Goal: Book appointment/travel/reservation

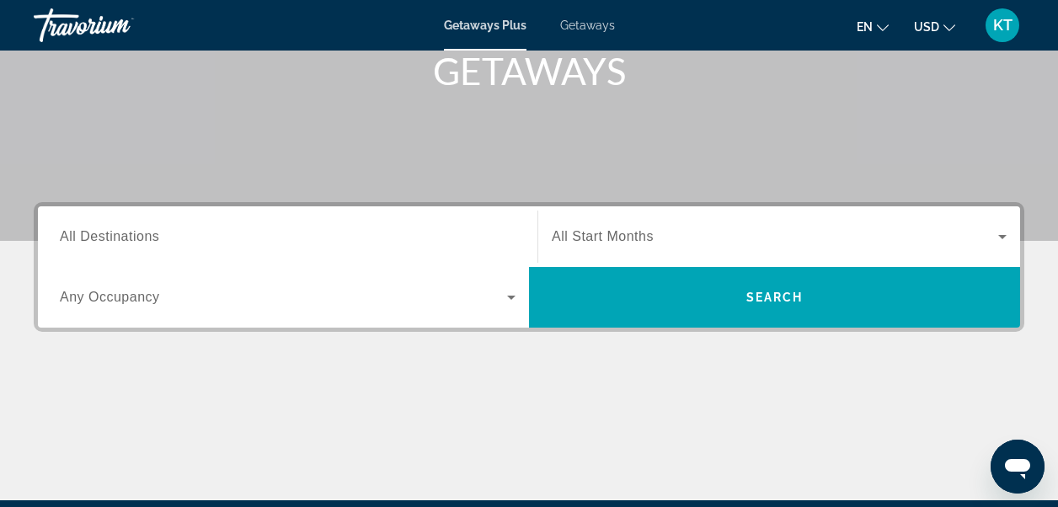
scroll to position [253, 0]
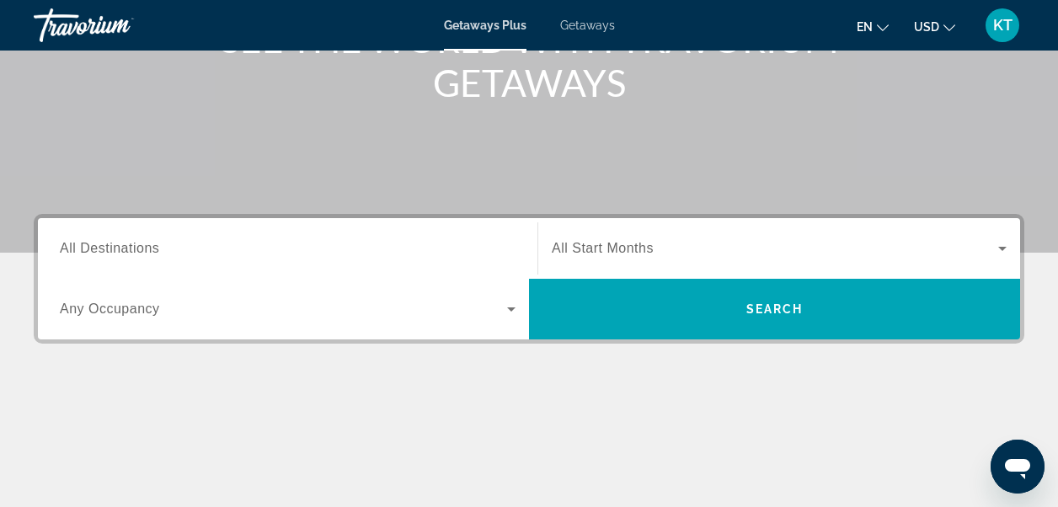
click at [113, 253] on span "All Destinations" at bounding box center [109, 248] width 99 height 14
click at [113, 253] on input "Destination All Destinations" at bounding box center [288, 249] width 456 height 20
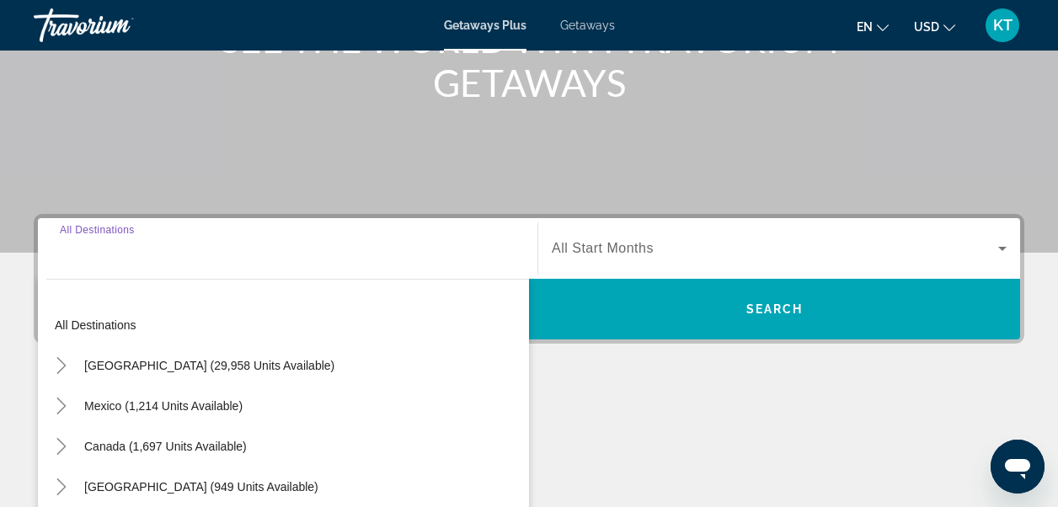
scroll to position [412, 0]
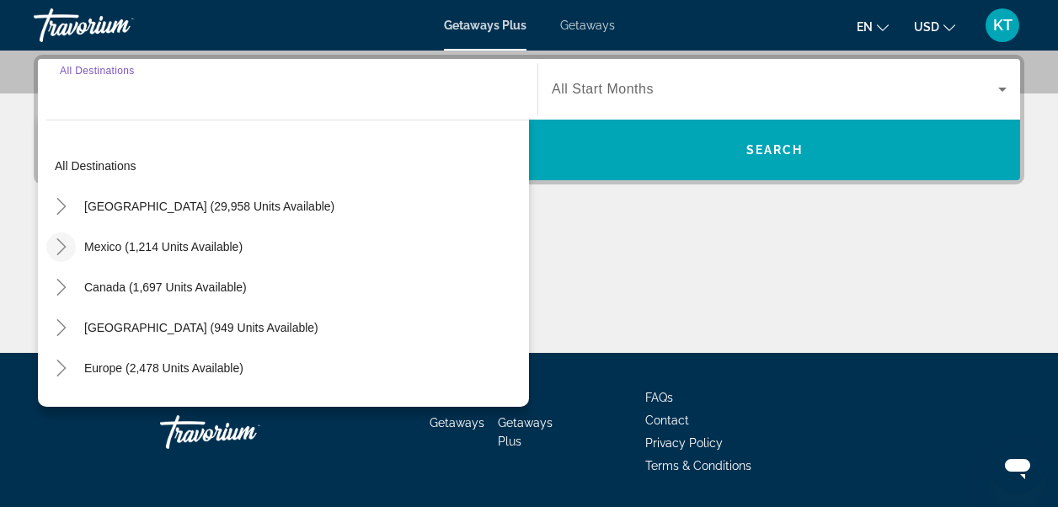
click at [60, 242] on icon "Toggle Mexico (1,214 units available)" at bounding box center [60, 246] width 9 height 17
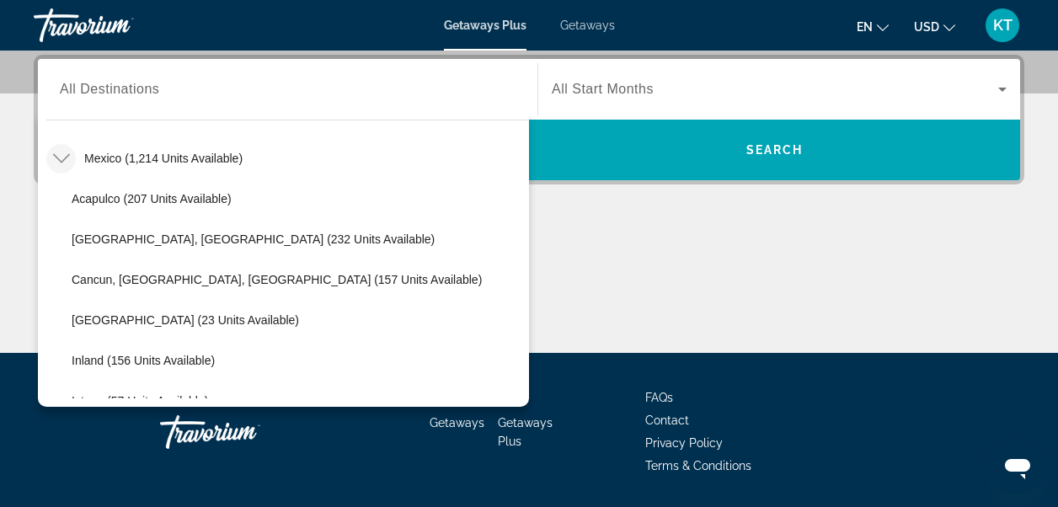
scroll to position [89, 0]
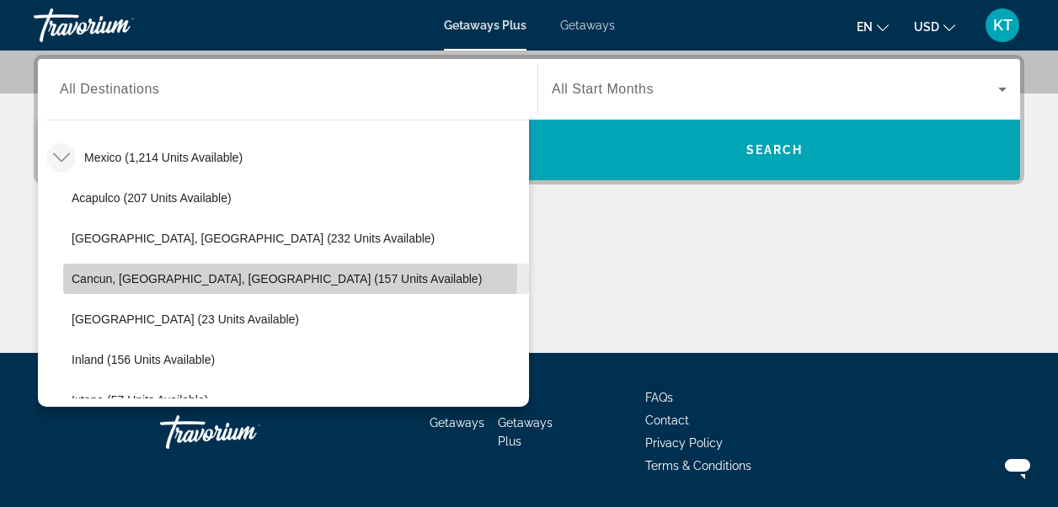
click at [136, 274] on span "Cancun, [GEOGRAPHIC_DATA], [GEOGRAPHIC_DATA] (157 units available)" at bounding box center [277, 278] width 410 height 13
type input "**********"
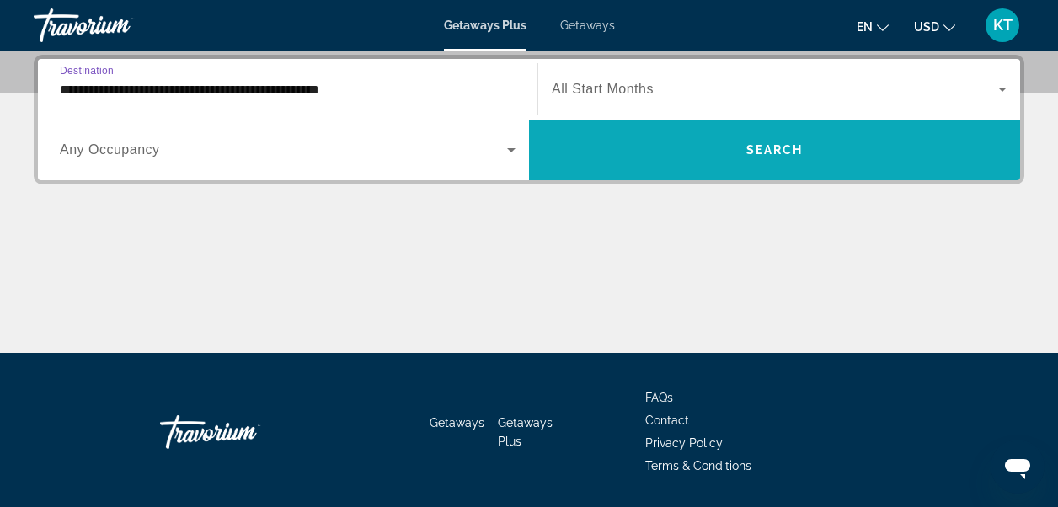
click at [773, 144] on span "Search" at bounding box center [774, 149] width 57 height 13
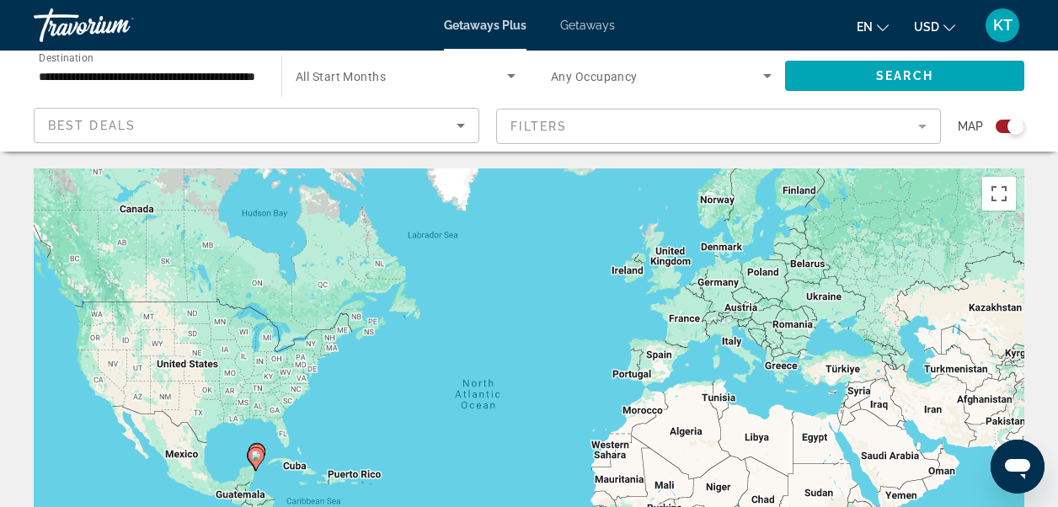
click at [458, 122] on icon "Sort by" at bounding box center [460, 125] width 20 height 20
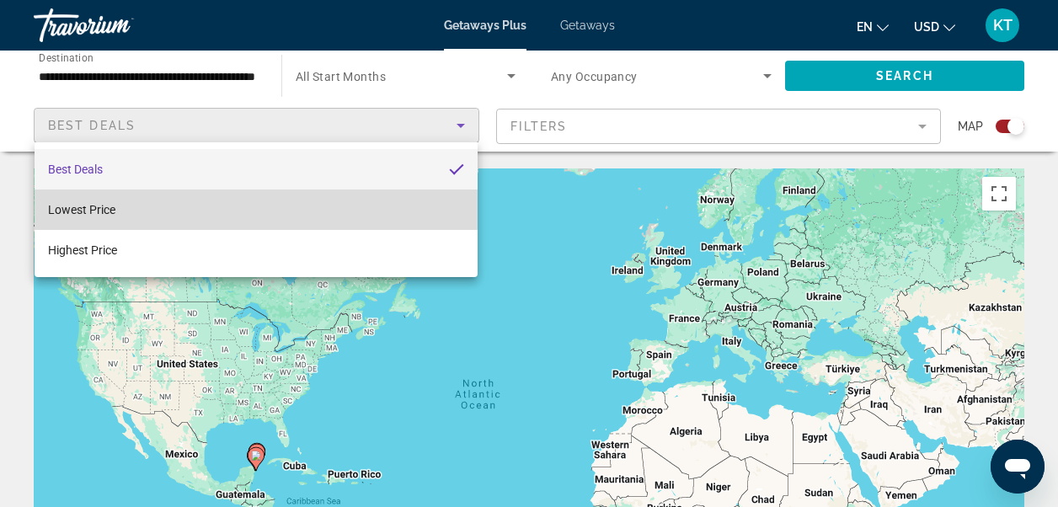
click at [93, 210] on span "Lowest Price" at bounding box center [81, 209] width 67 height 13
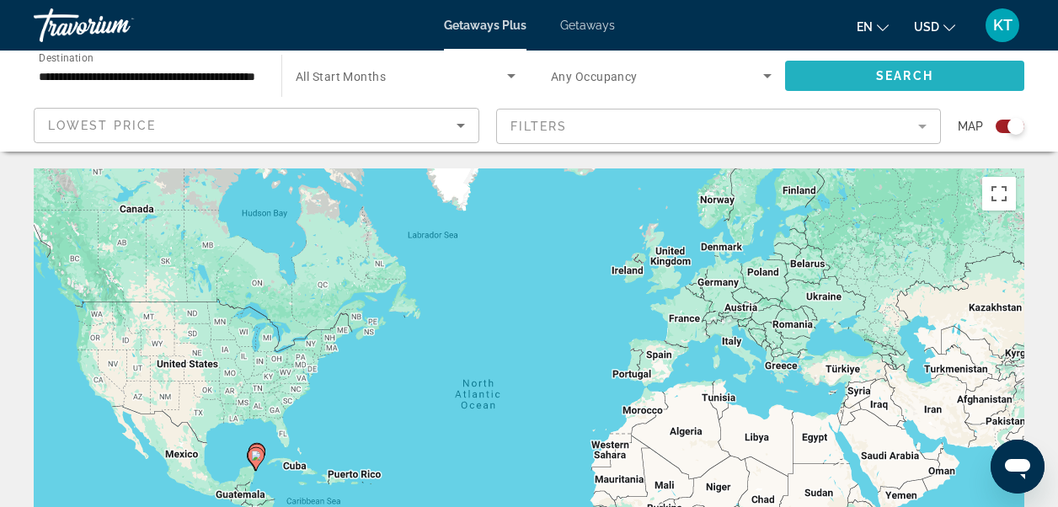
click at [935, 79] on span "Search widget" at bounding box center [904, 76] width 239 height 40
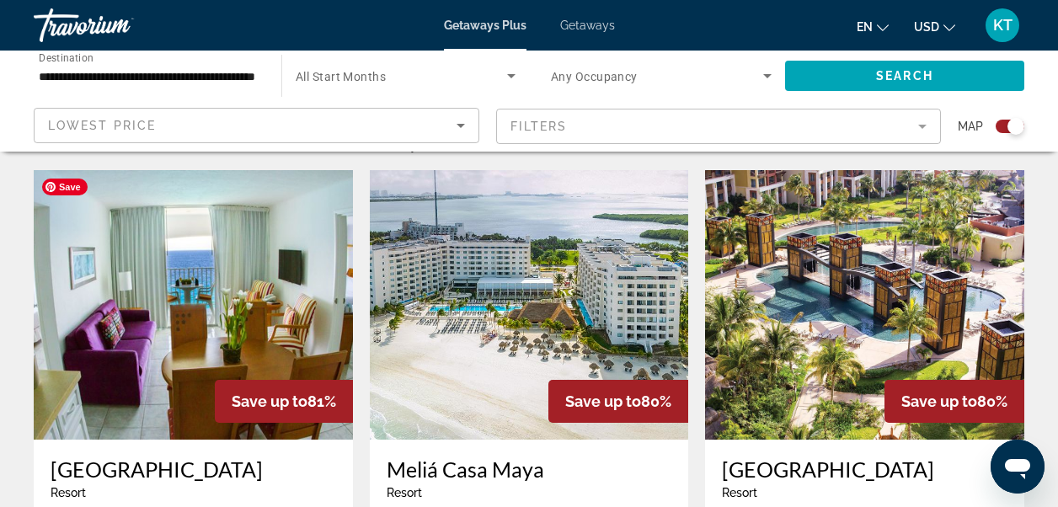
scroll to position [589, 0]
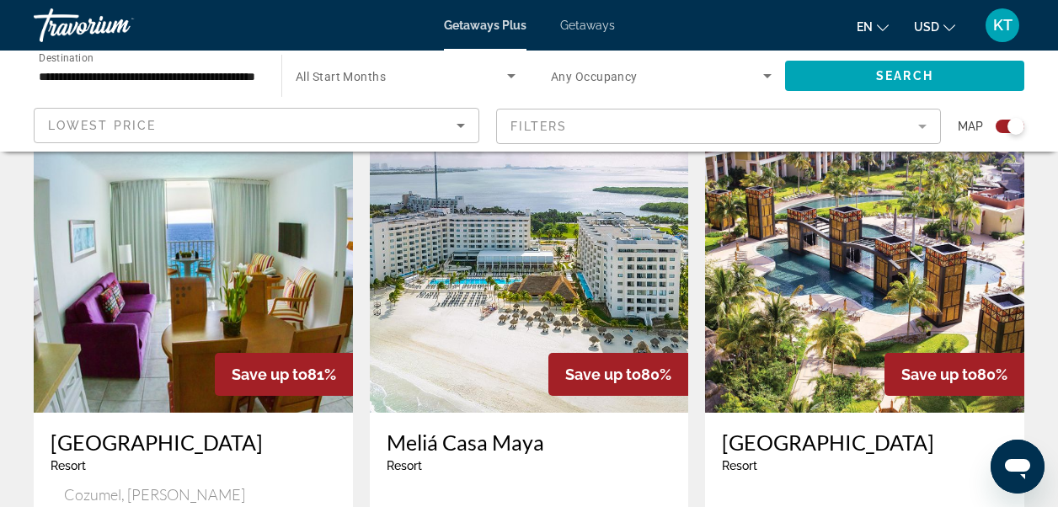
click at [925, 126] on mat-form-field "Filters" at bounding box center [718, 126] width 445 height 35
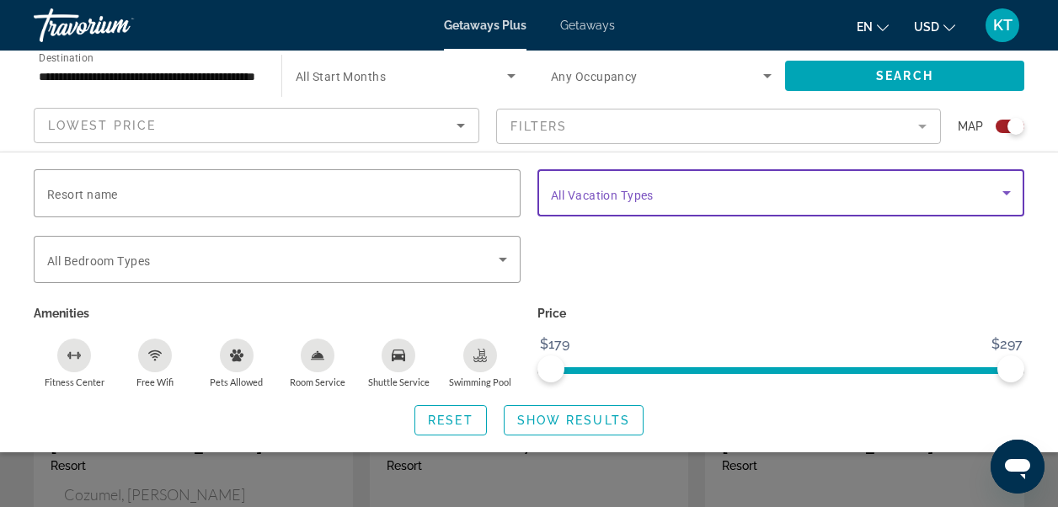
click at [1005, 190] on icon "Search widget" at bounding box center [1006, 193] width 20 height 20
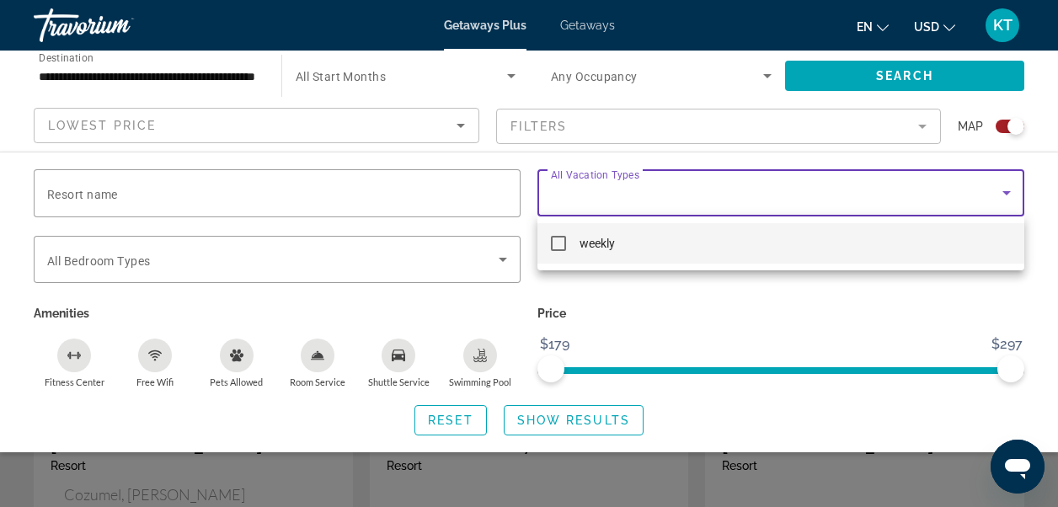
click at [1005, 190] on div at bounding box center [529, 253] width 1058 height 507
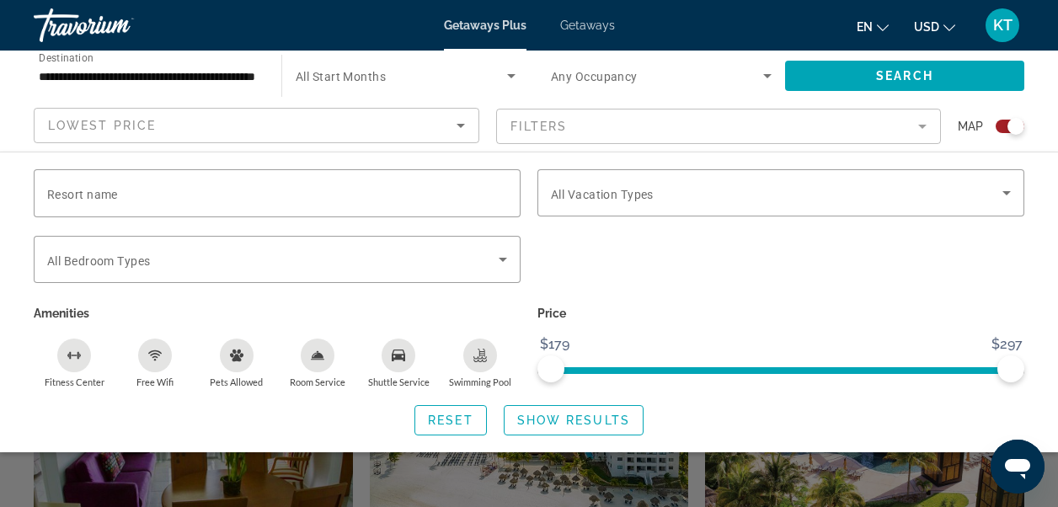
scroll to position [421, 0]
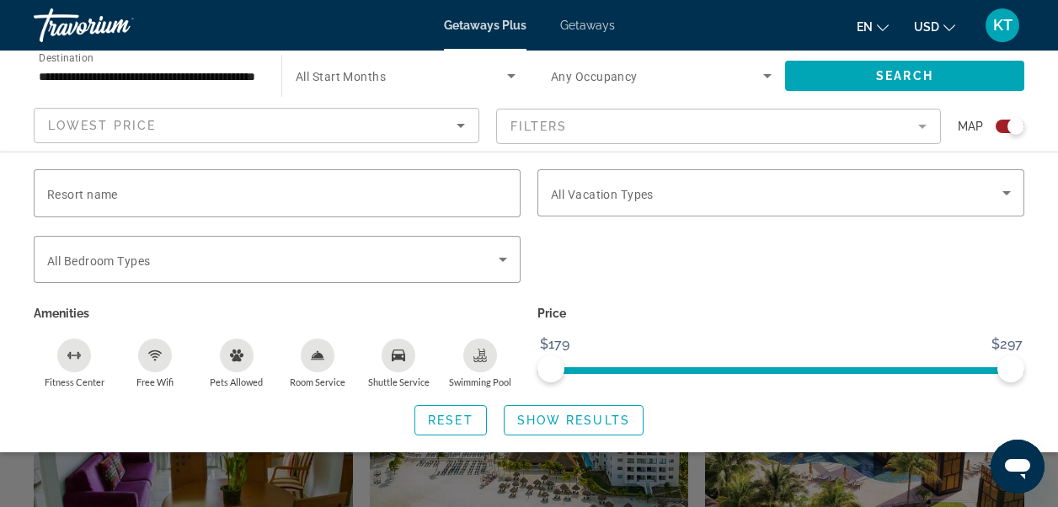
click at [713, 460] on div "Search widget" at bounding box center [529, 380] width 1058 height 254
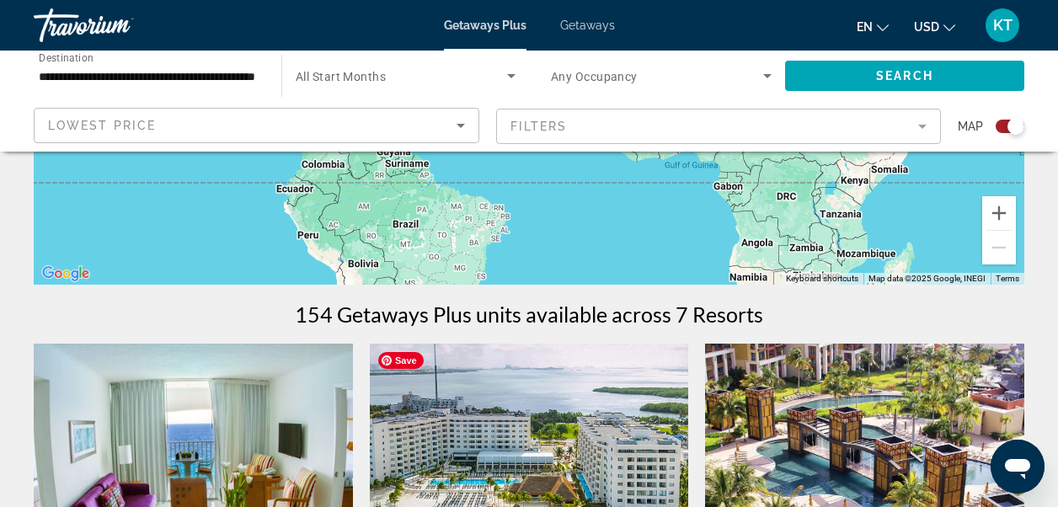
scroll to position [337, 0]
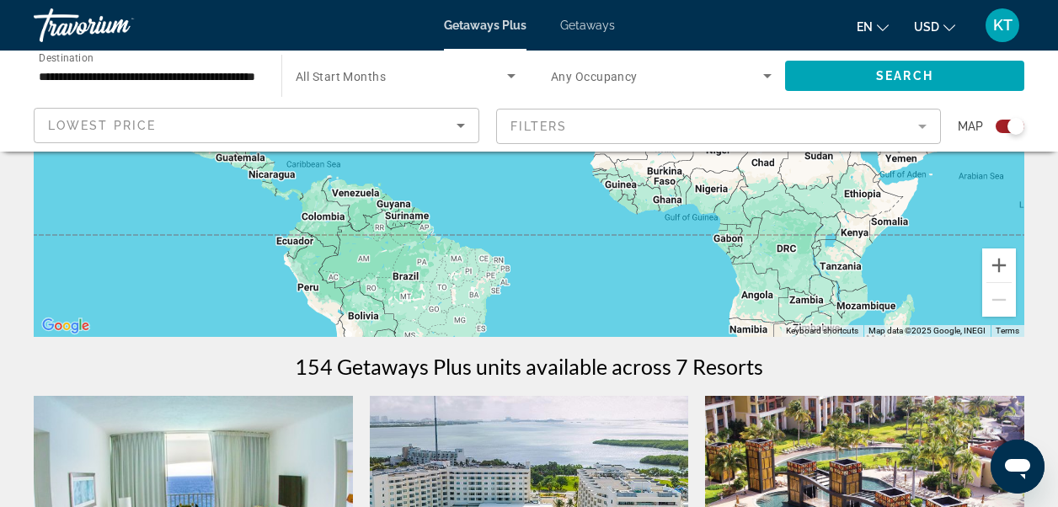
click at [582, 21] on span "Getaways" at bounding box center [587, 25] width 55 height 13
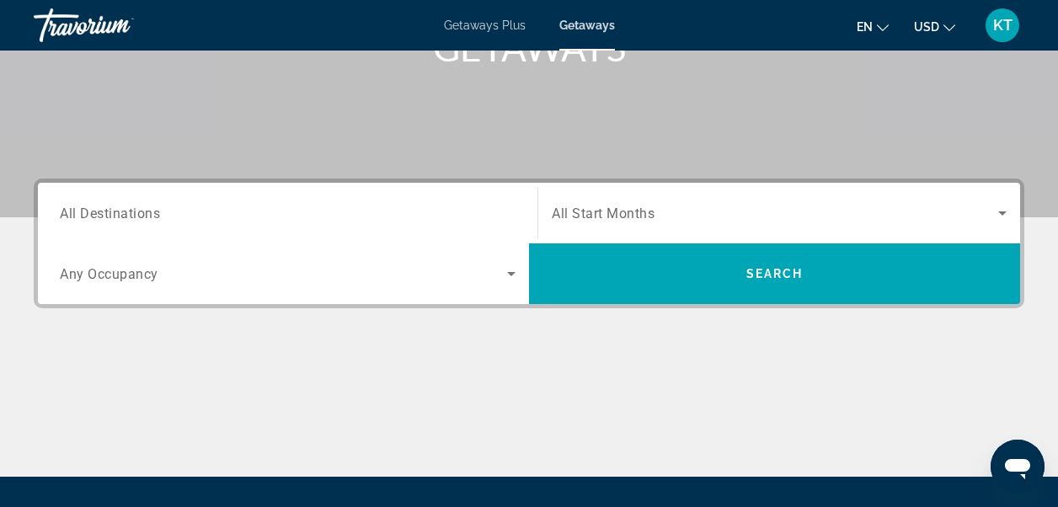
scroll to position [337, 0]
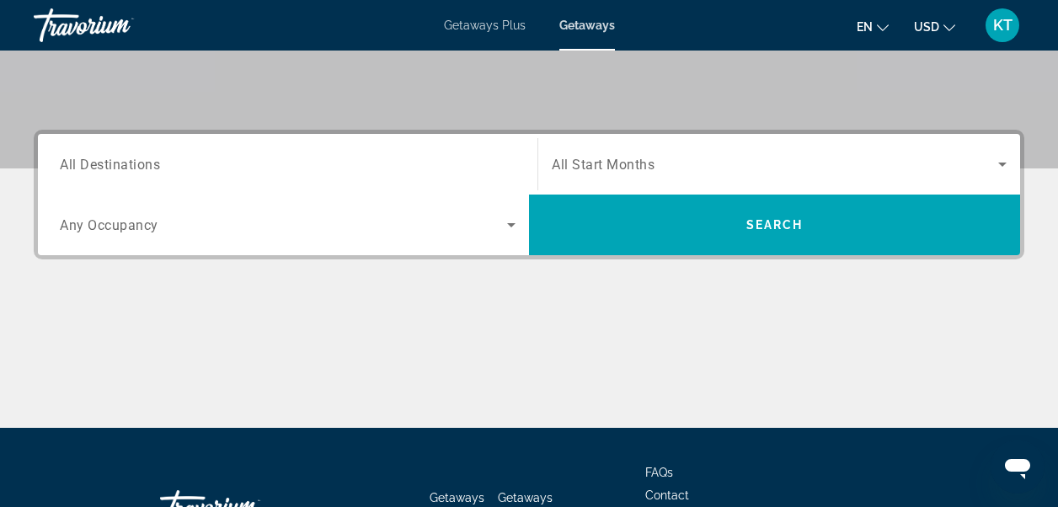
click at [512, 226] on icon "Search widget" at bounding box center [511, 225] width 8 height 4
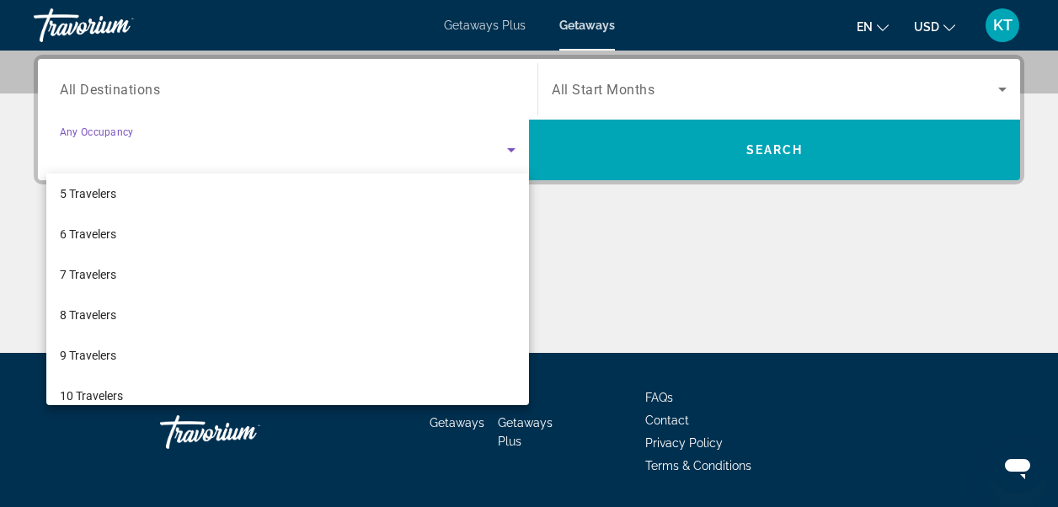
scroll to position [0, 0]
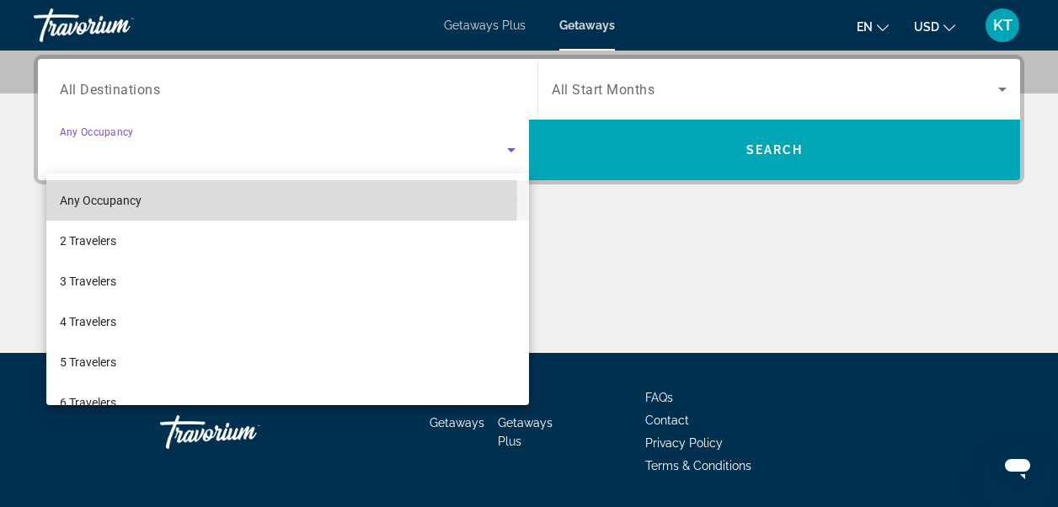
click at [115, 197] on span "Any Occupancy" at bounding box center [101, 200] width 82 height 13
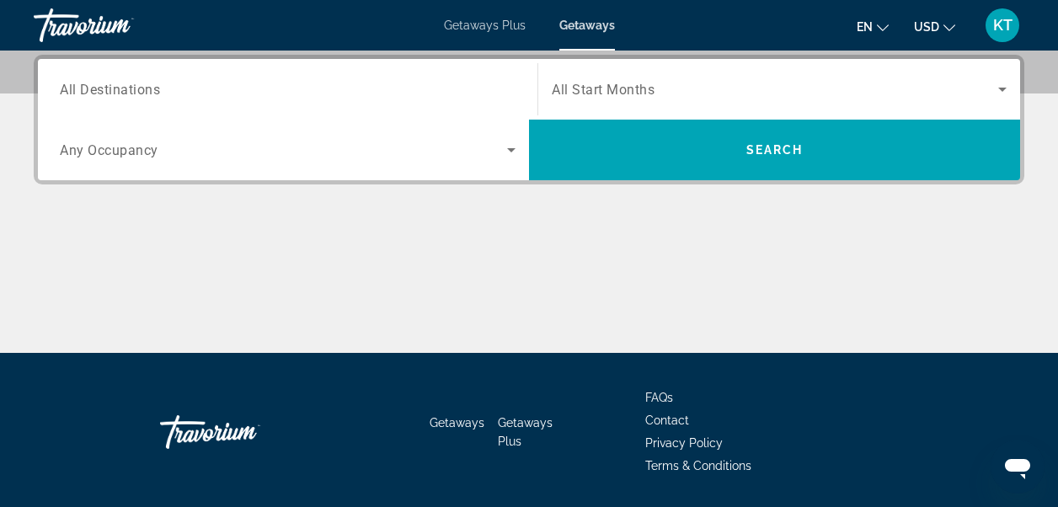
click at [632, 89] on span "All Start Months" at bounding box center [603, 90] width 103 height 16
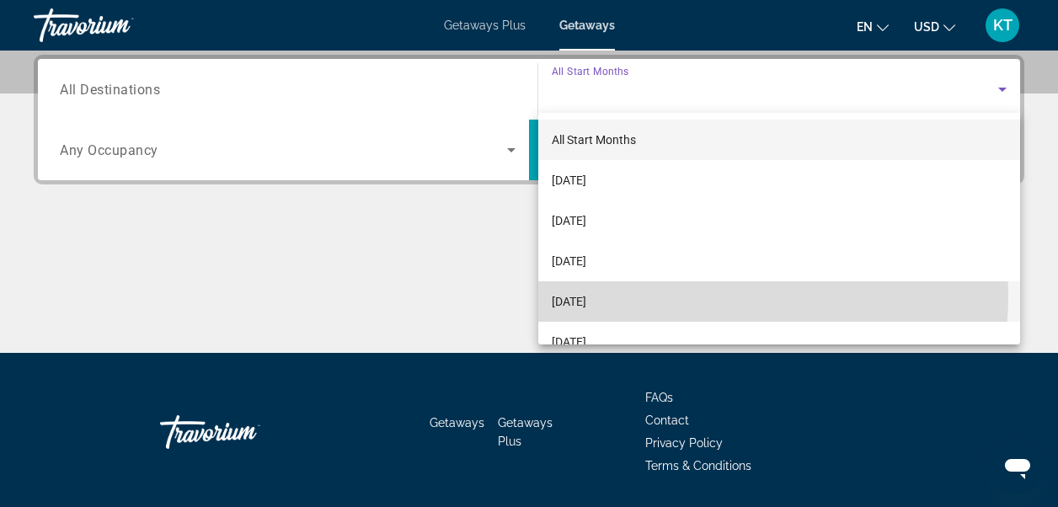
click at [586, 295] on span "[DATE]" at bounding box center [569, 301] width 35 height 20
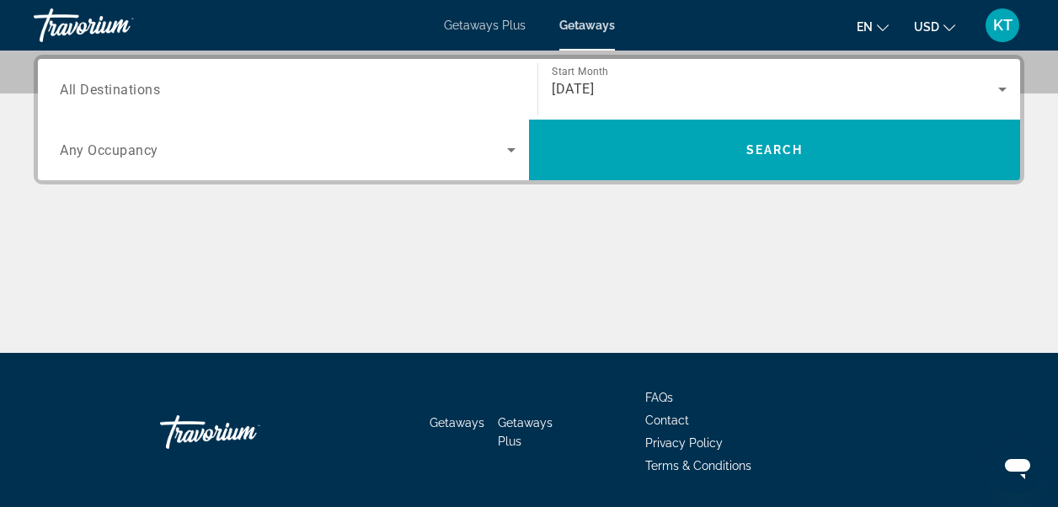
click at [151, 93] on span "All Destinations" at bounding box center [110, 89] width 100 height 16
click at [151, 93] on input "Destination All Destinations" at bounding box center [288, 90] width 456 height 20
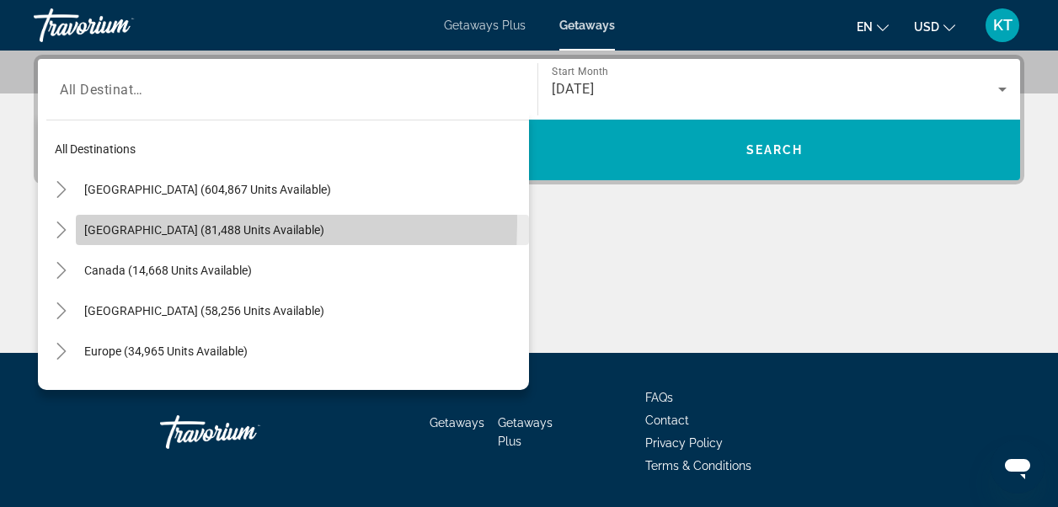
click at [78, 222] on span "Search widget" at bounding box center [302, 230] width 453 height 40
type input "**********"
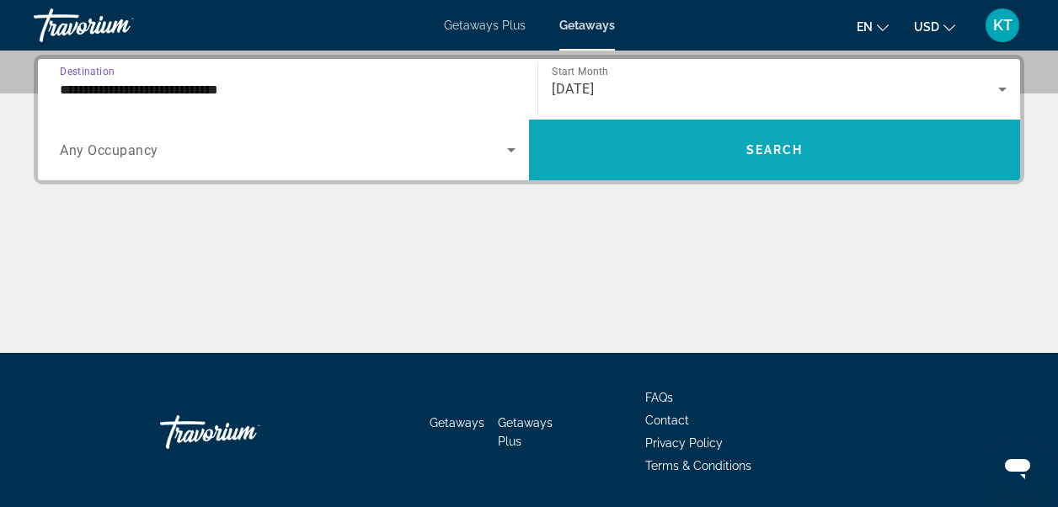
click at [791, 153] on span "Search" at bounding box center [774, 149] width 57 height 13
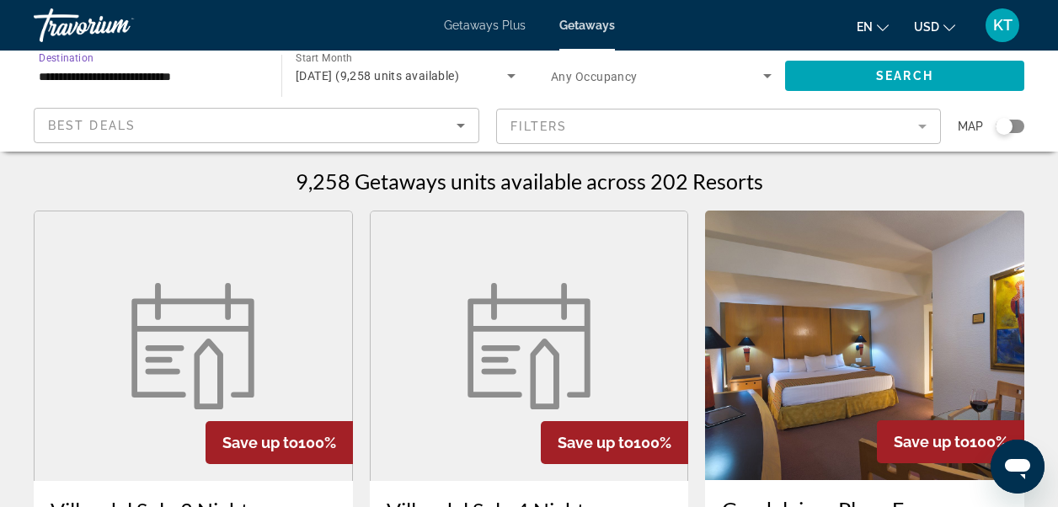
click at [168, 72] on input "**********" at bounding box center [149, 77] width 221 height 20
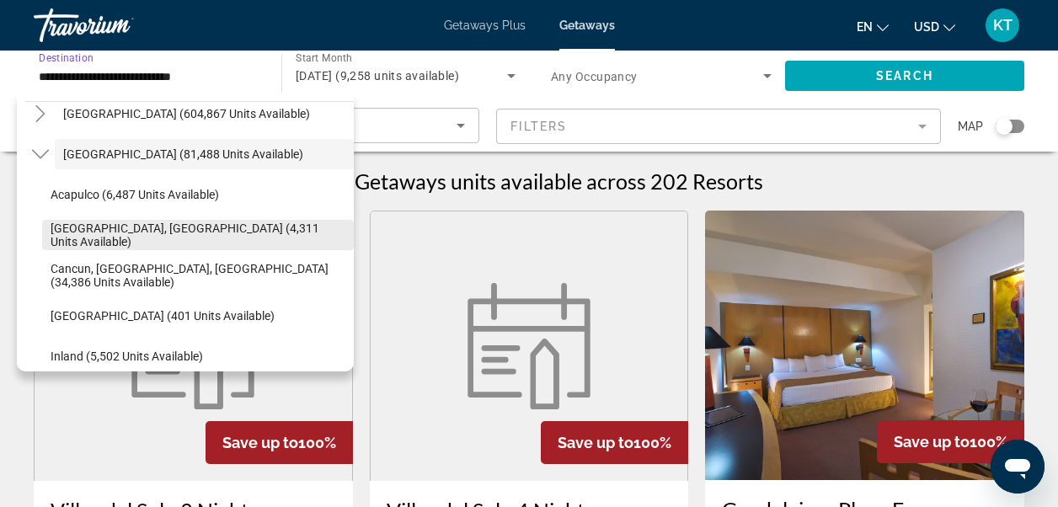
scroll to position [84, 0]
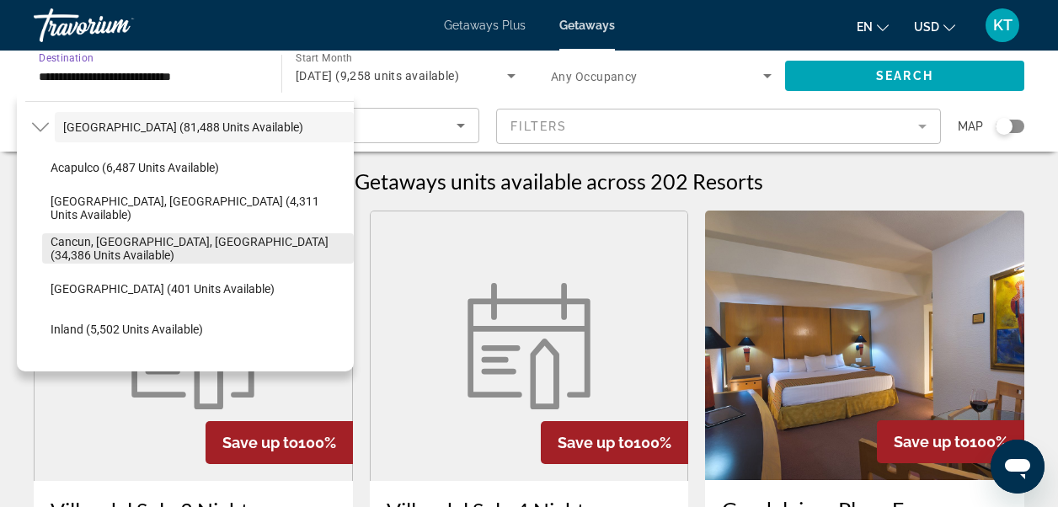
click at [88, 244] on span "Cancun, [GEOGRAPHIC_DATA], [GEOGRAPHIC_DATA] (34,386 units available)" at bounding box center [198, 248] width 295 height 27
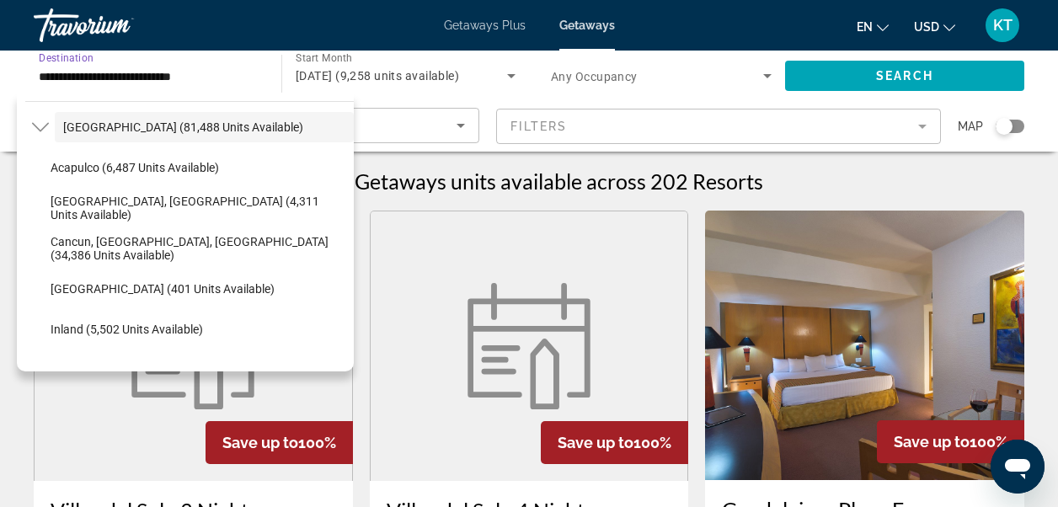
type input "**********"
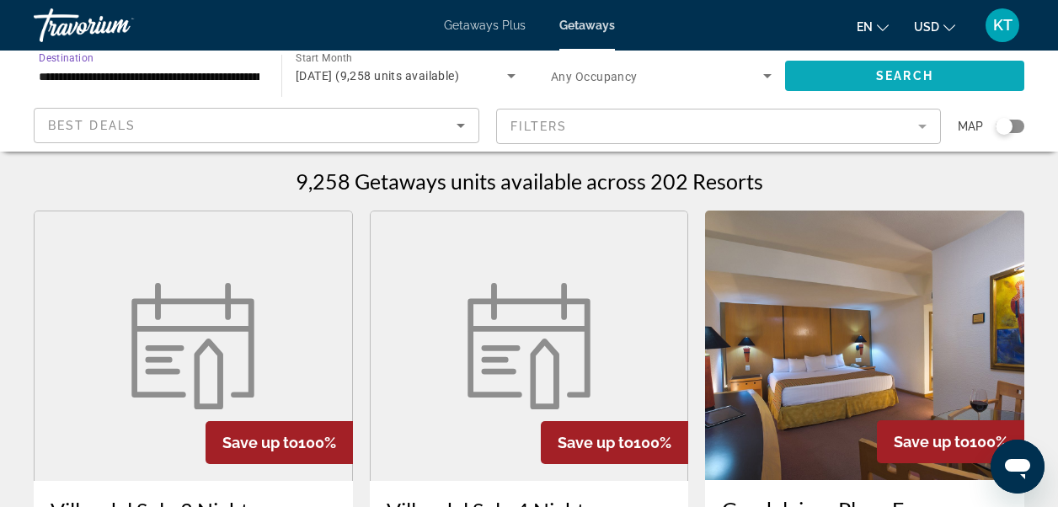
click at [893, 76] on span "Search" at bounding box center [904, 75] width 57 height 13
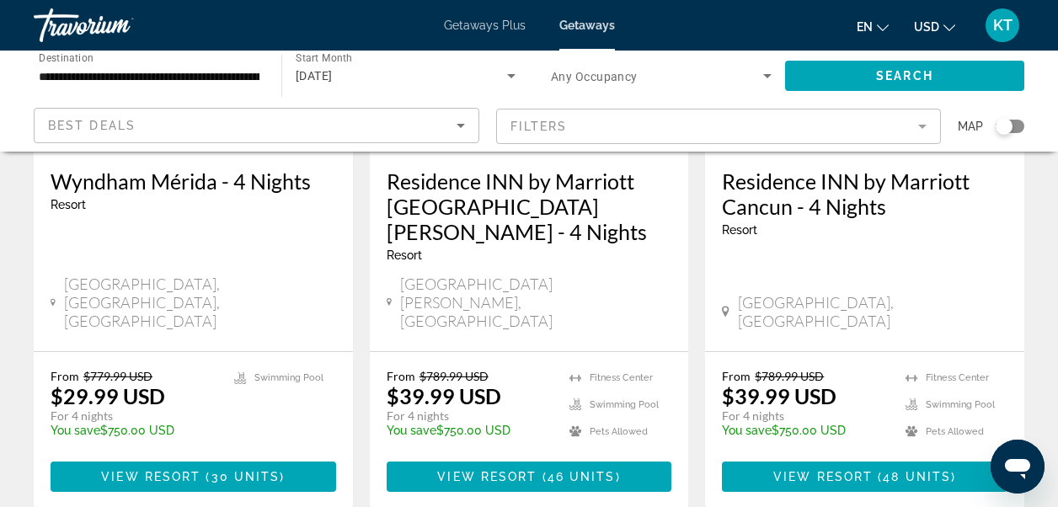
scroll to position [1684, 0]
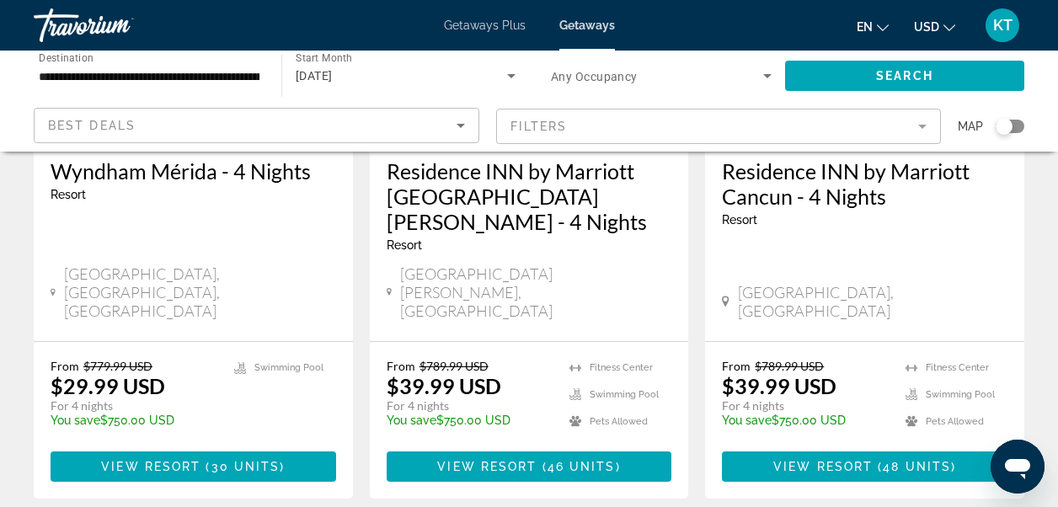
click at [451, 128] on icon "Sort by" at bounding box center [460, 125] width 20 height 20
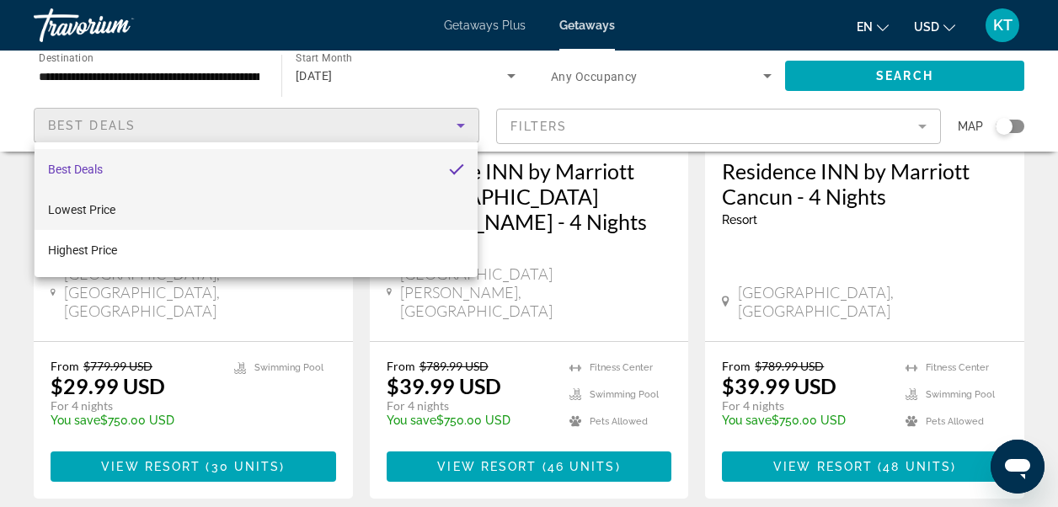
click at [77, 203] on span "Lowest Price" at bounding box center [81, 209] width 67 height 13
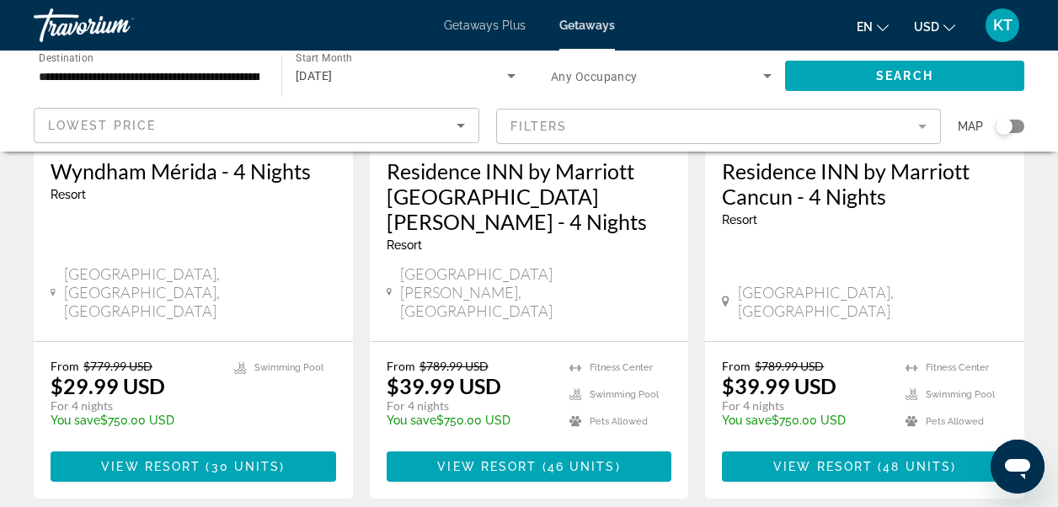
click at [905, 127] on mat-form-field "Filters" at bounding box center [718, 126] width 445 height 35
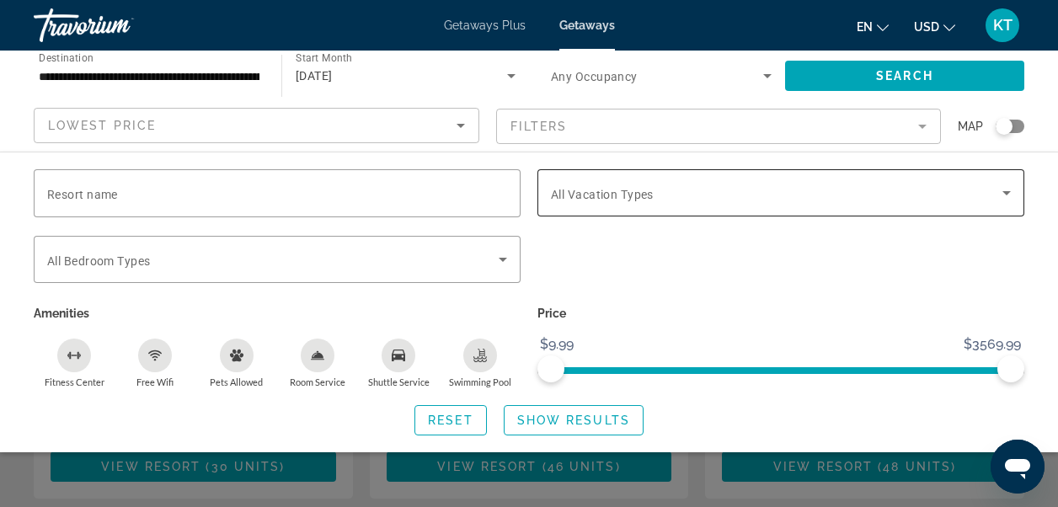
click at [637, 198] on span "All Vacation Types" at bounding box center [602, 194] width 103 height 13
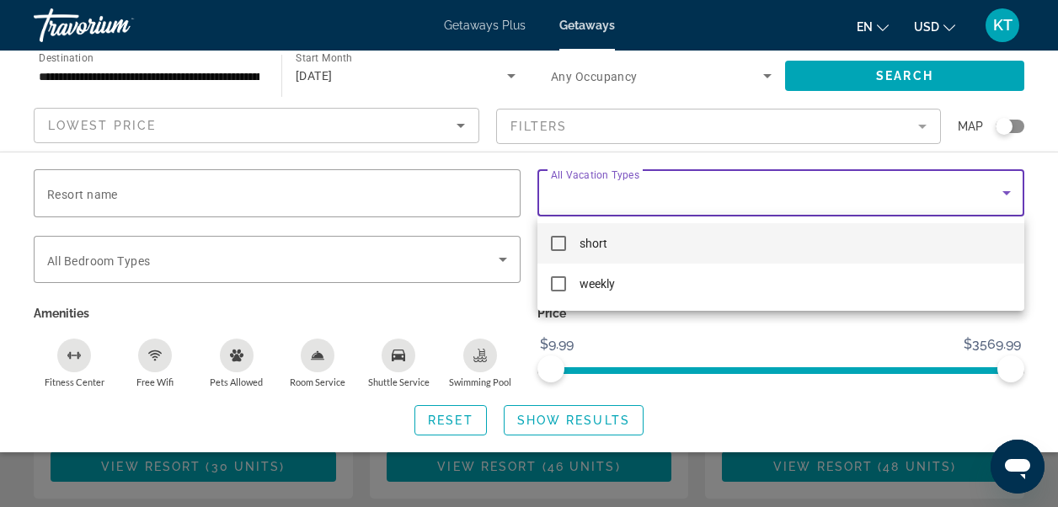
click at [391, 259] on div at bounding box center [529, 253] width 1058 height 507
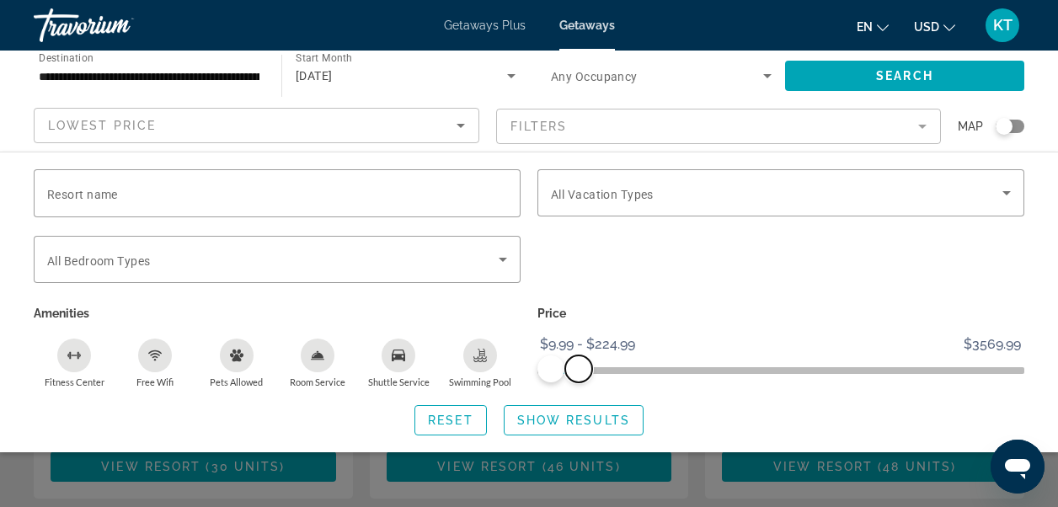
drag, startPoint x: 1002, startPoint y: 361, endPoint x: 578, endPoint y: 367, distance: 423.6
click at [578, 367] on span "ngx-slider-max" at bounding box center [578, 368] width 27 height 27
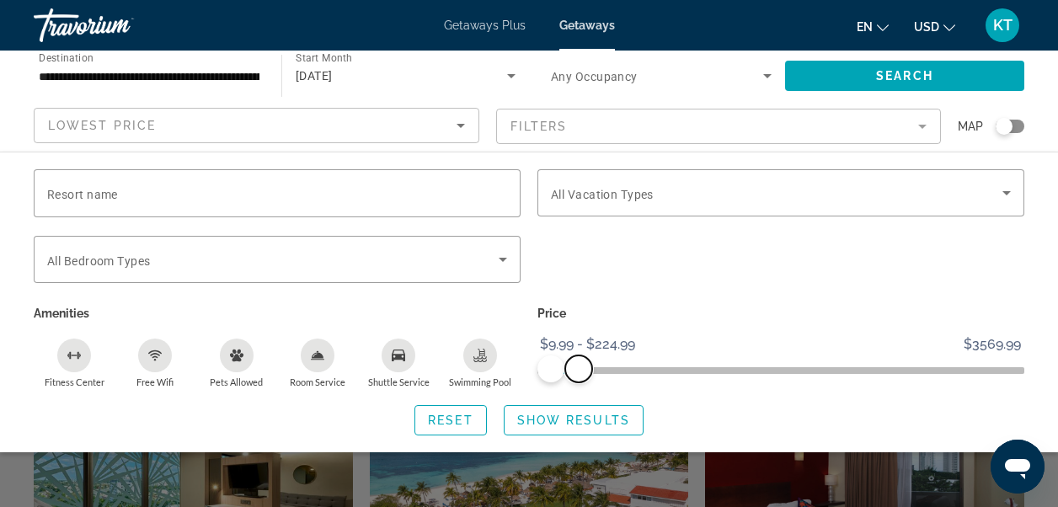
scroll to position [1852, 0]
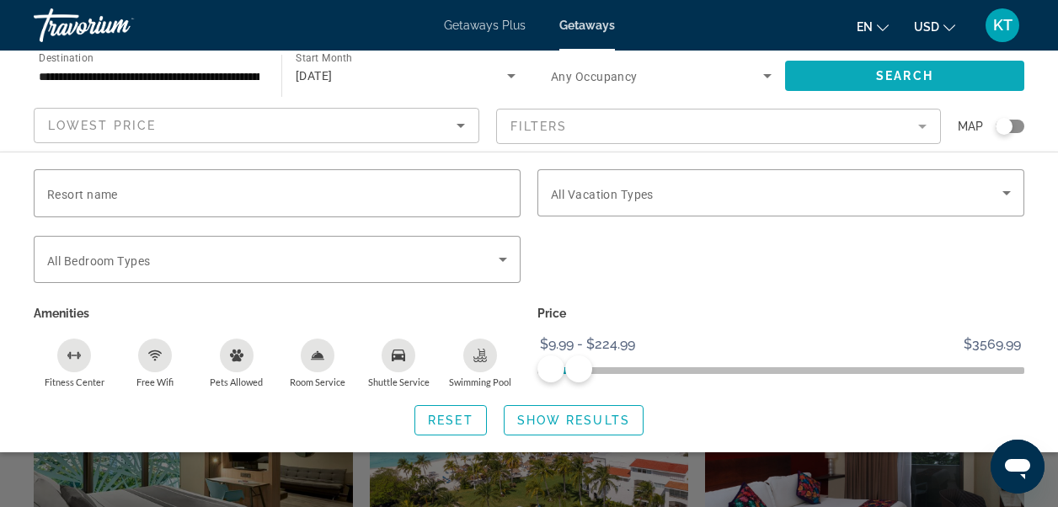
click at [893, 77] on span "Search" at bounding box center [904, 75] width 57 height 13
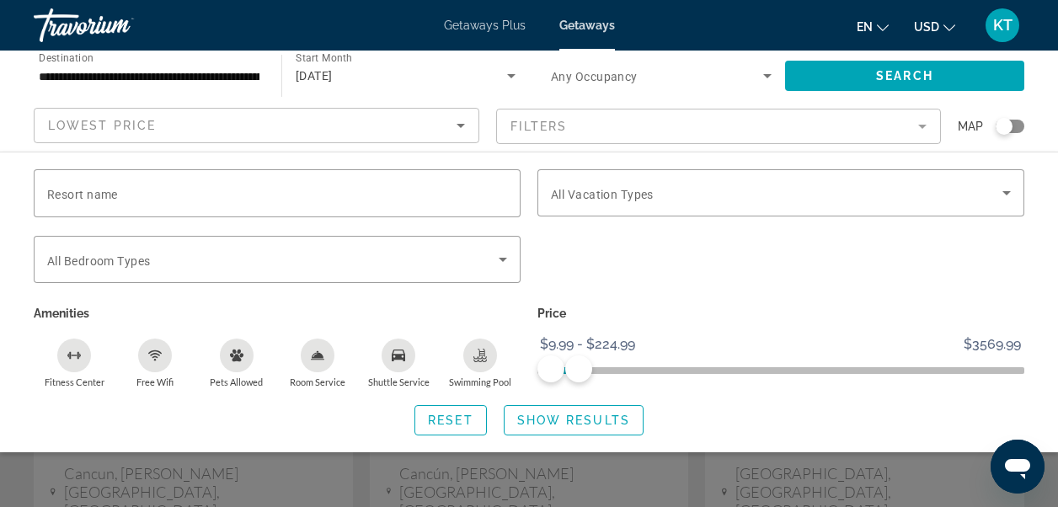
scroll to position [168, 0]
click at [17, 482] on div "Search widget" at bounding box center [529, 380] width 1058 height 254
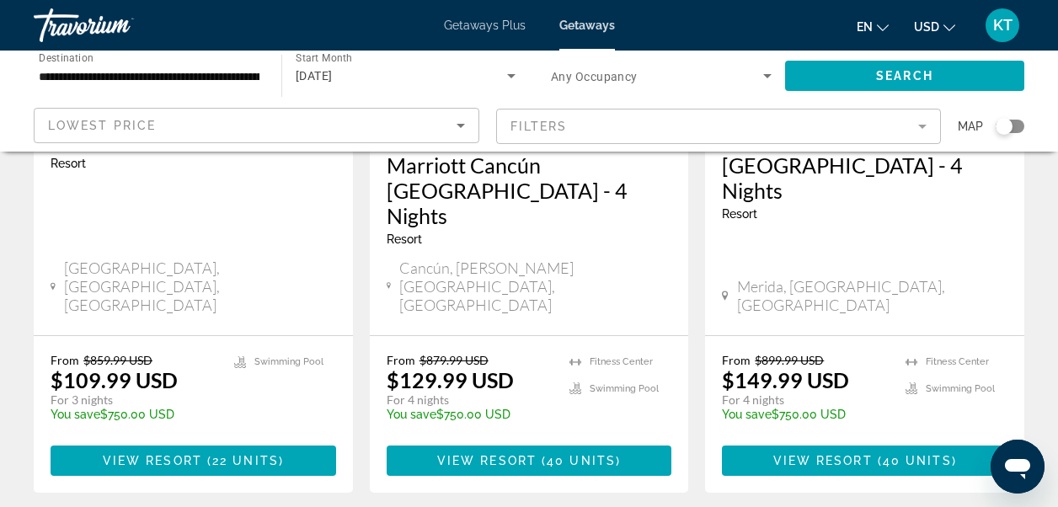
scroll to position [2358, 0]
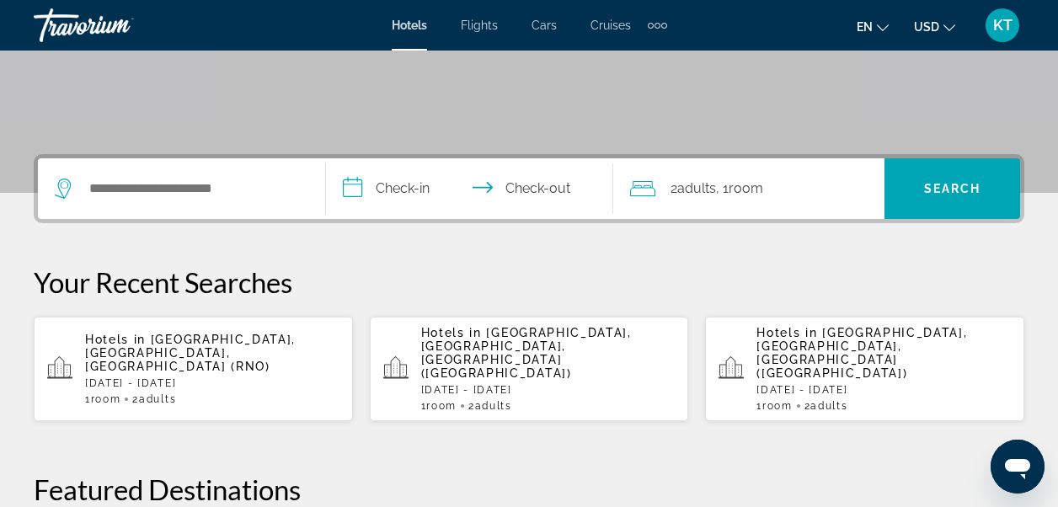
scroll to position [337, 0]
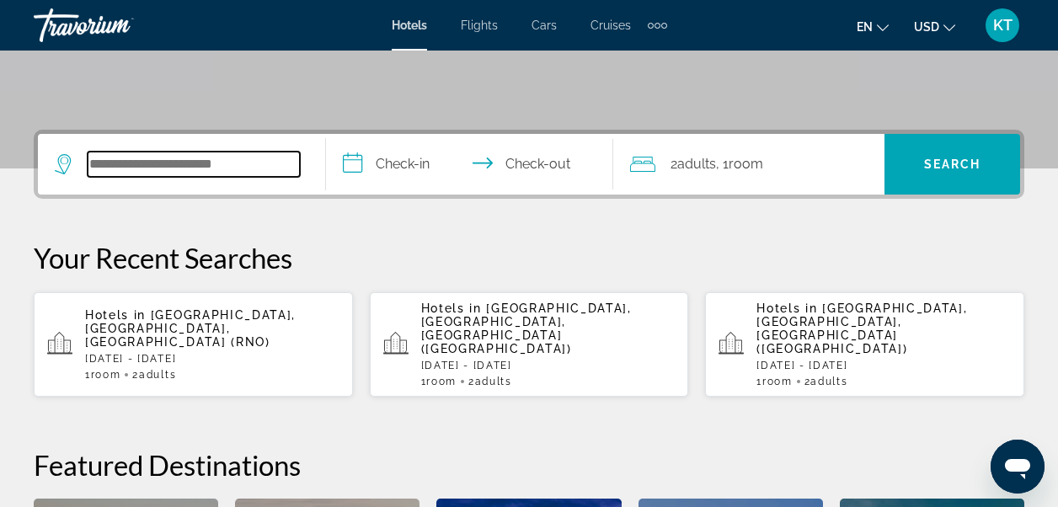
click at [178, 169] on input "Search widget" at bounding box center [194, 164] width 212 height 25
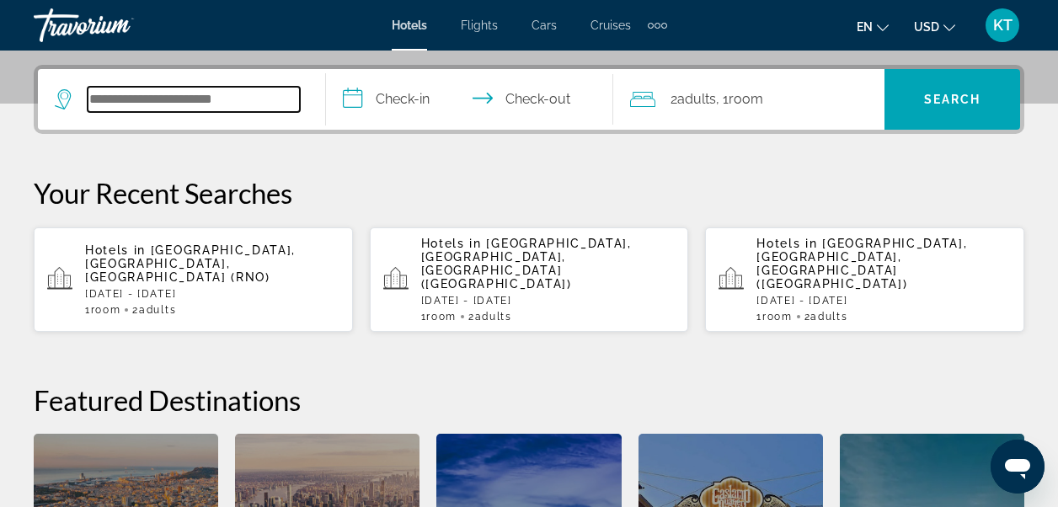
scroll to position [412, 0]
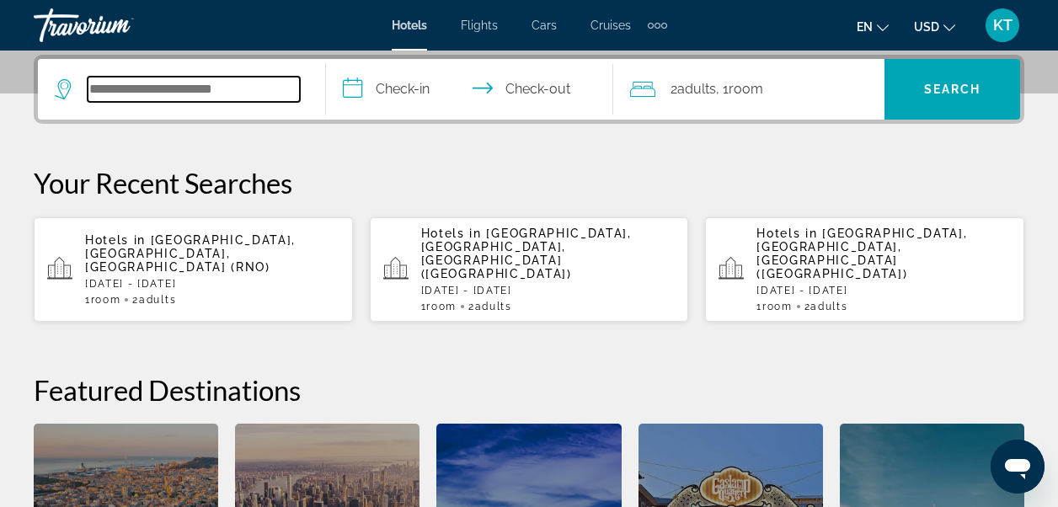
click at [219, 88] on input "Search widget" at bounding box center [194, 89] width 212 height 25
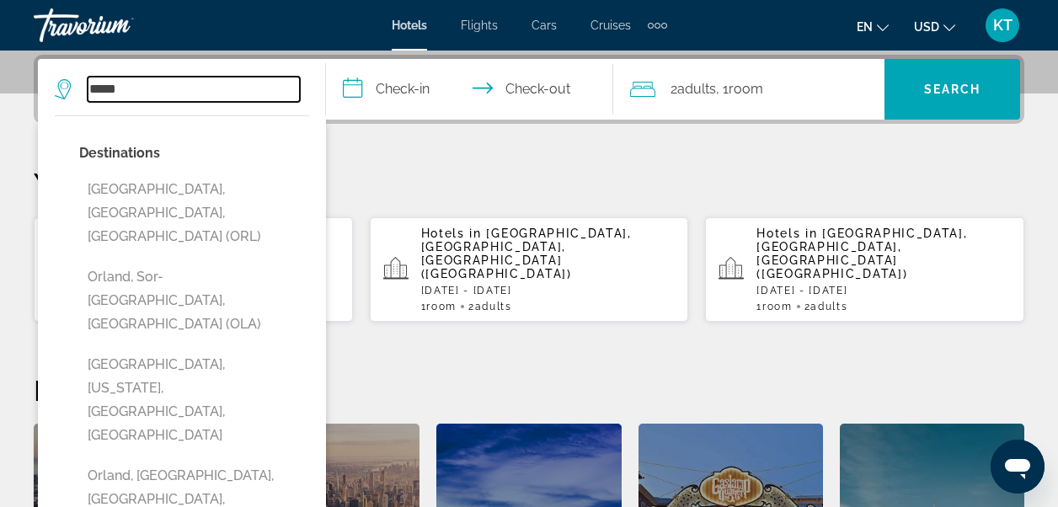
drag, startPoint x: 137, startPoint y: 92, endPoint x: 65, endPoint y: 91, distance: 72.4
click at [65, 91] on div "*****" at bounding box center [177, 89] width 245 height 25
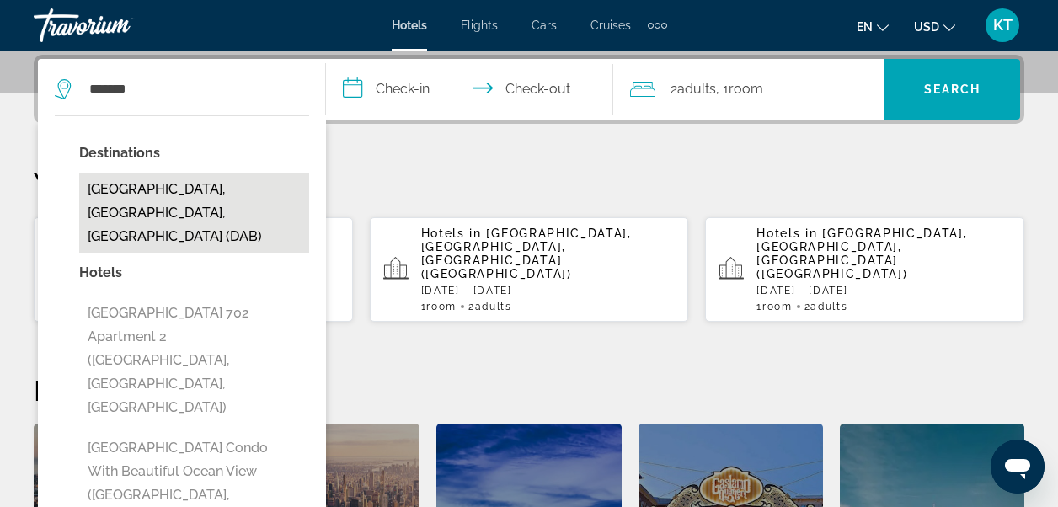
click at [199, 189] on button "[GEOGRAPHIC_DATA], [GEOGRAPHIC_DATA], [GEOGRAPHIC_DATA] (DAB)" at bounding box center [194, 212] width 230 height 79
type input "**********"
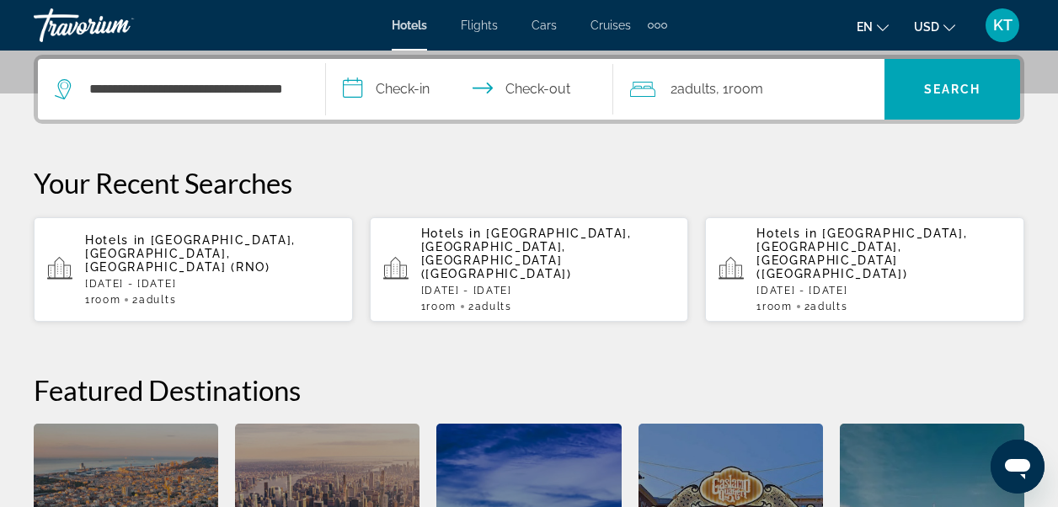
click at [404, 88] on input "**********" at bounding box center [473, 92] width 295 height 66
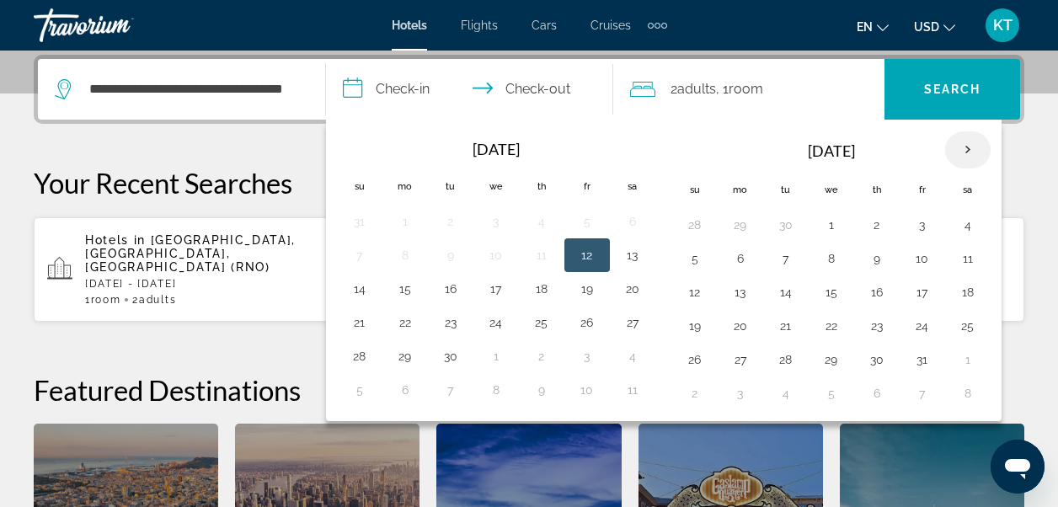
click at [969, 147] on th "Next month" at bounding box center [967, 149] width 45 height 37
click at [830, 258] on button "10" at bounding box center [831, 259] width 27 height 24
